Goal: Information Seeking & Learning: Learn about a topic

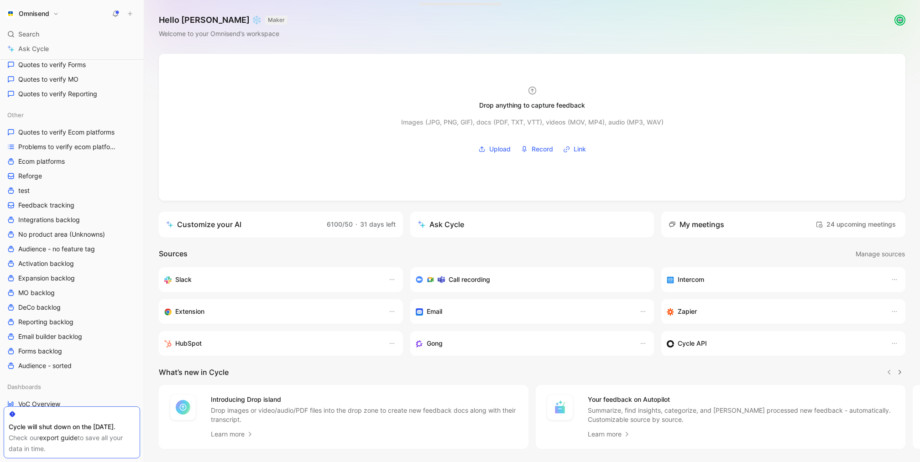
scroll to position [361, 0]
click at [72, 173] on link "Reforge" at bounding box center [72, 180] width 136 height 14
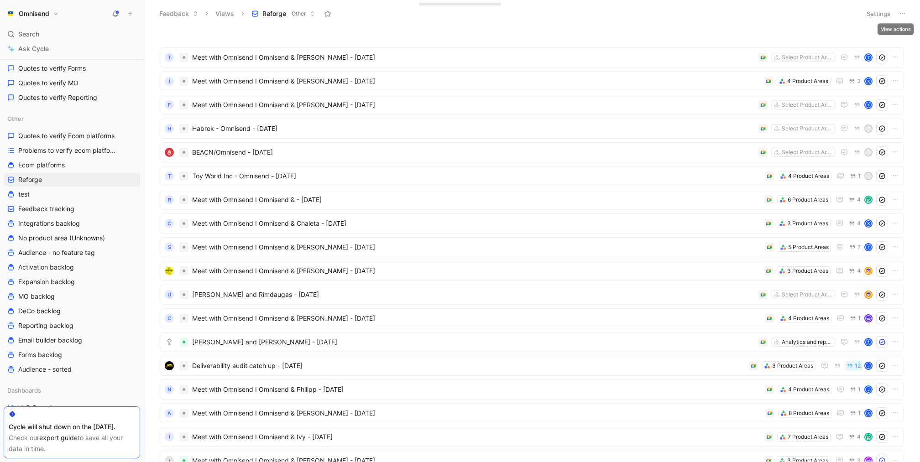
click at [883, 14] on button "Settings" at bounding box center [879, 13] width 32 height 13
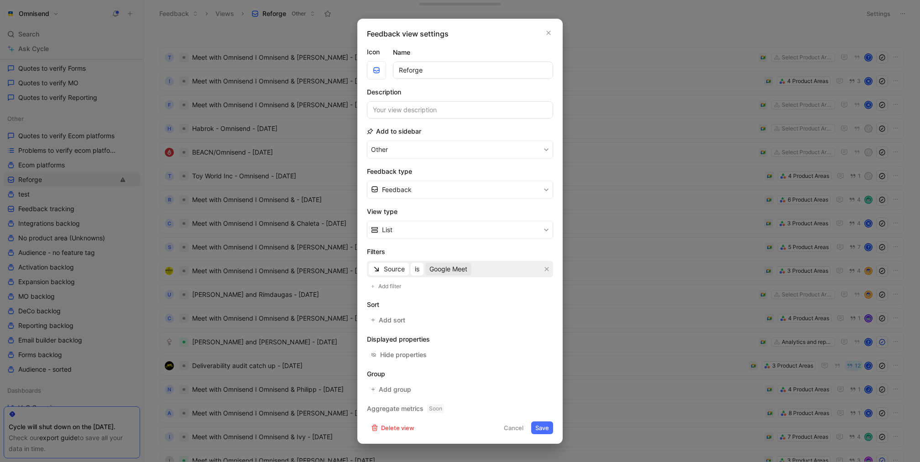
click at [445, 267] on span "Google Meet" at bounding box center [449, 269] width 38 height 11
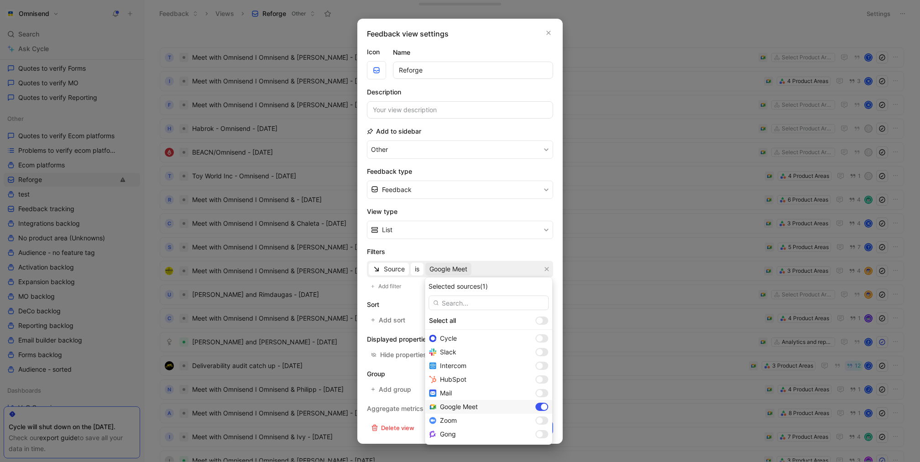
click at [541, 406] on div at bounding box center [544, 407] width 6 height 6
click at [535, 435] on div at bounding box center [541, 434] width 13 height 8
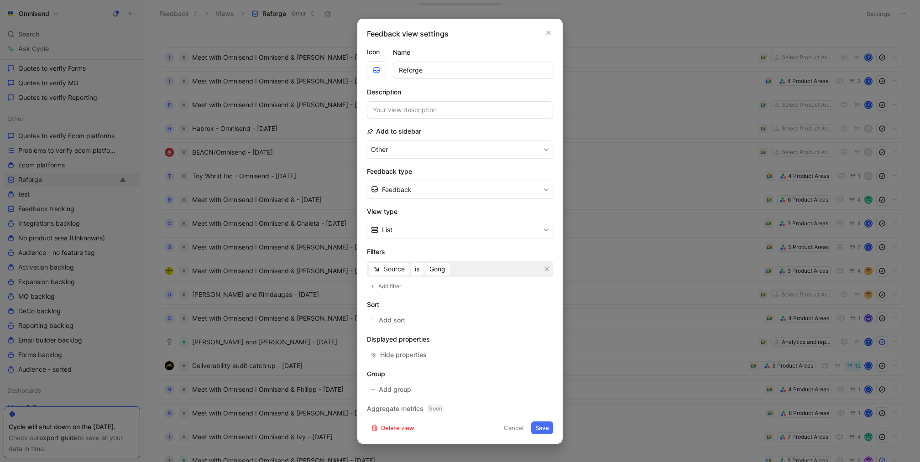
click at [544, 424] on button "Save" at bounding box center [542, 428] width 22 height 13
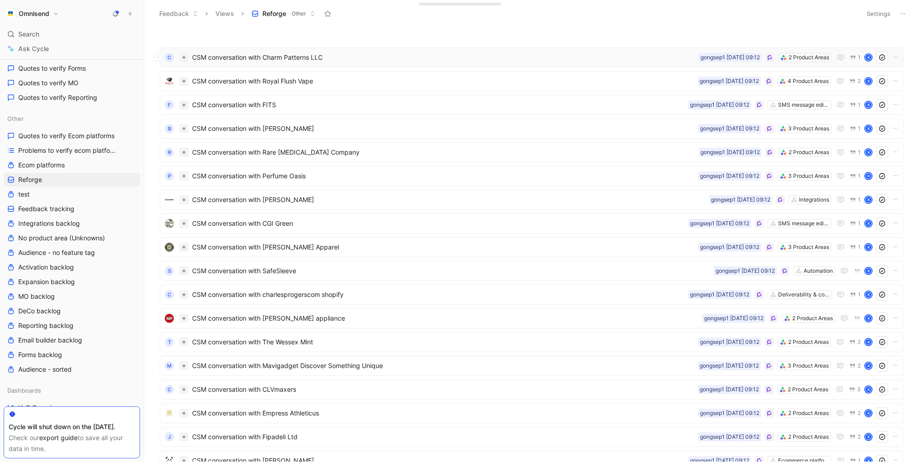
click at [538, 61] on span "CSM conversation with Charm Patterns LLC" at bounding box center [443, 57] width 503 height 11
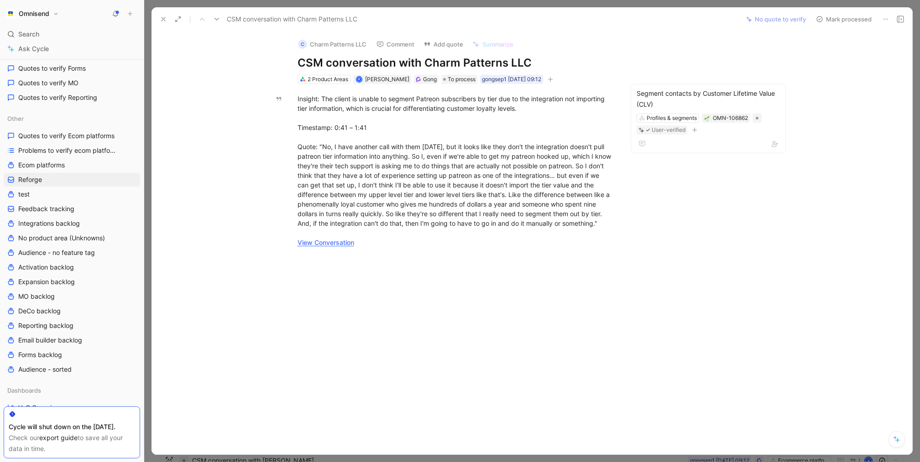
click at [160, 16] on icon at bounding box center [163, 19] width 7 height 7
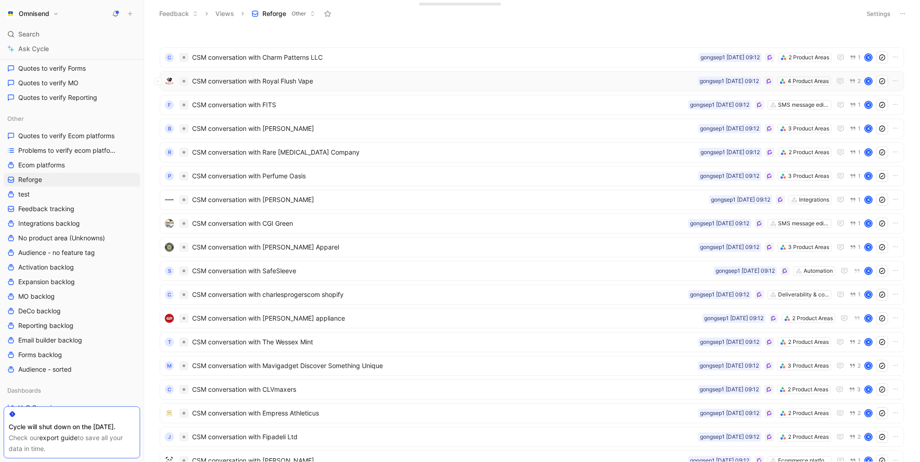
click at [590, 87] on div "CSM conversation with Royal Flush Vape 4 Product Areas gongsep1 [DATE] 09:12 2 K" at bounding box center [532, 81] width 744 height 20
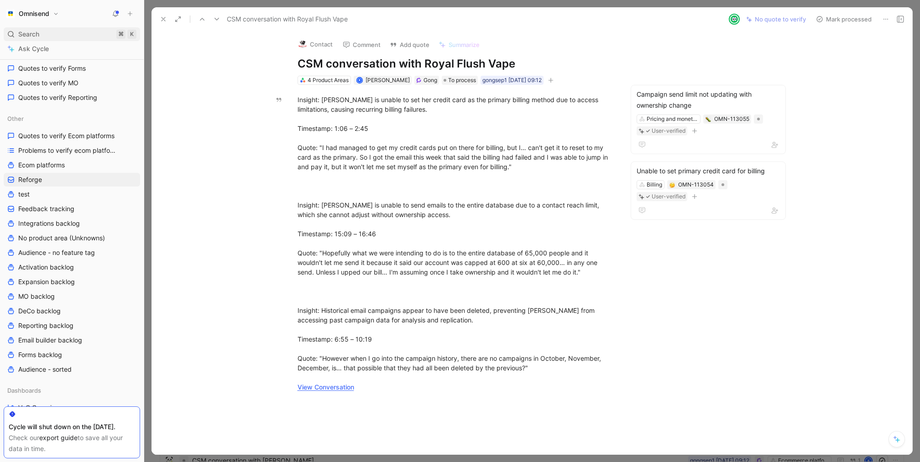
click at [23, 29] on span "Search" at bounding box center [28, 34] width 21 height 11
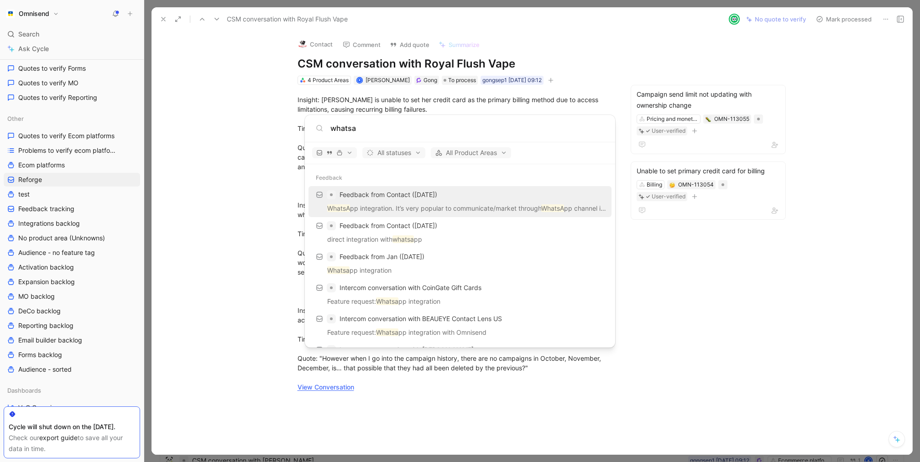
type input "whatsa"
click at [440, 200] on div "Feedback from Contact ([DATE])" at bounding box center [460, 195] width 298 height 16
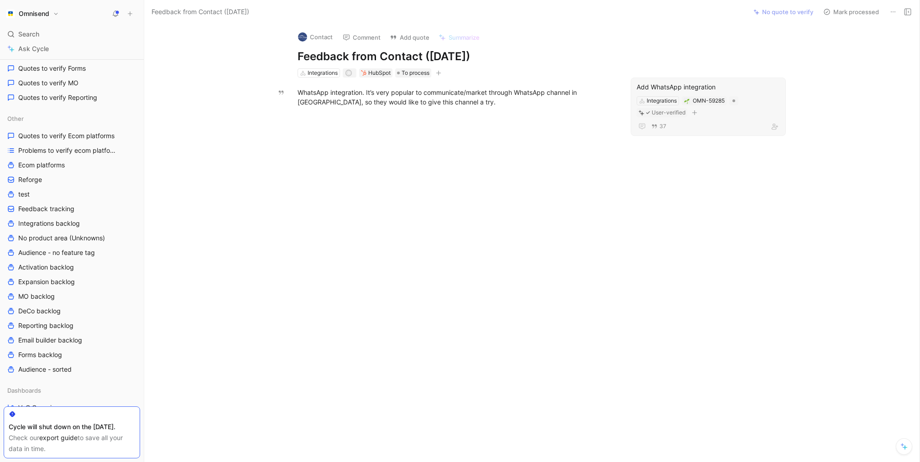
click at [653, 86] on div "Add WhatsApp integration" at bounding box center [708, 87] width 143 height 11
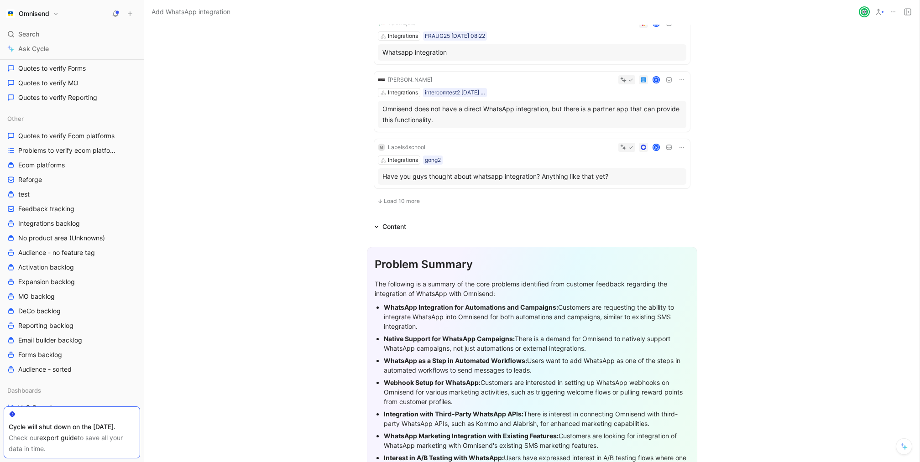
scroll to position [525, 0]
click at [403, 197] on span "Load 10 more" at bounding box center [402, 199] width 36 height 7
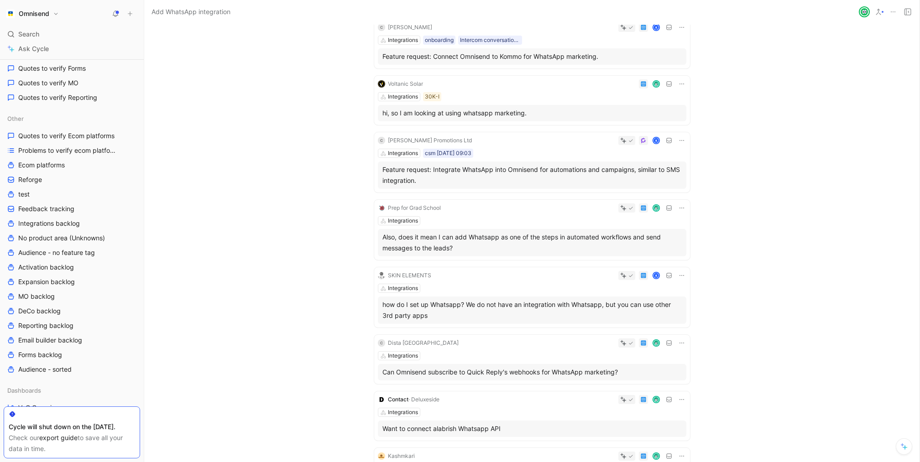
scroll to position [760, 0]
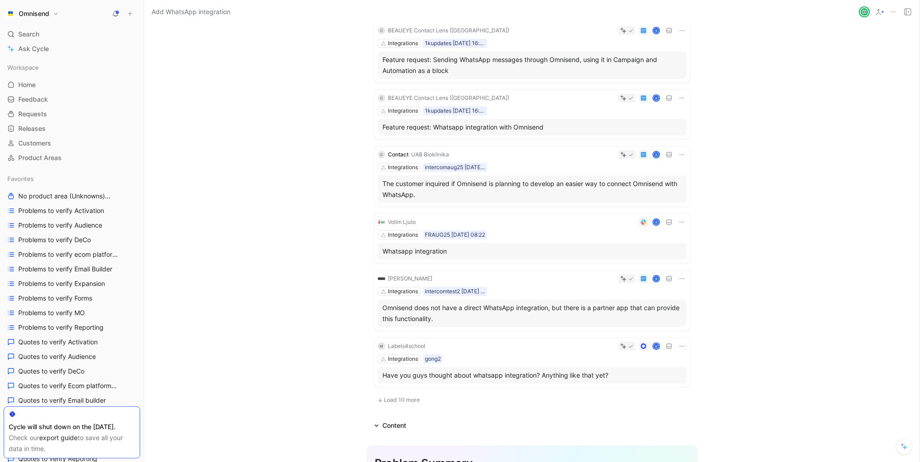
scroll to position [429, 0]
